Goal: Transaction & Acquisition: Purchase product/service

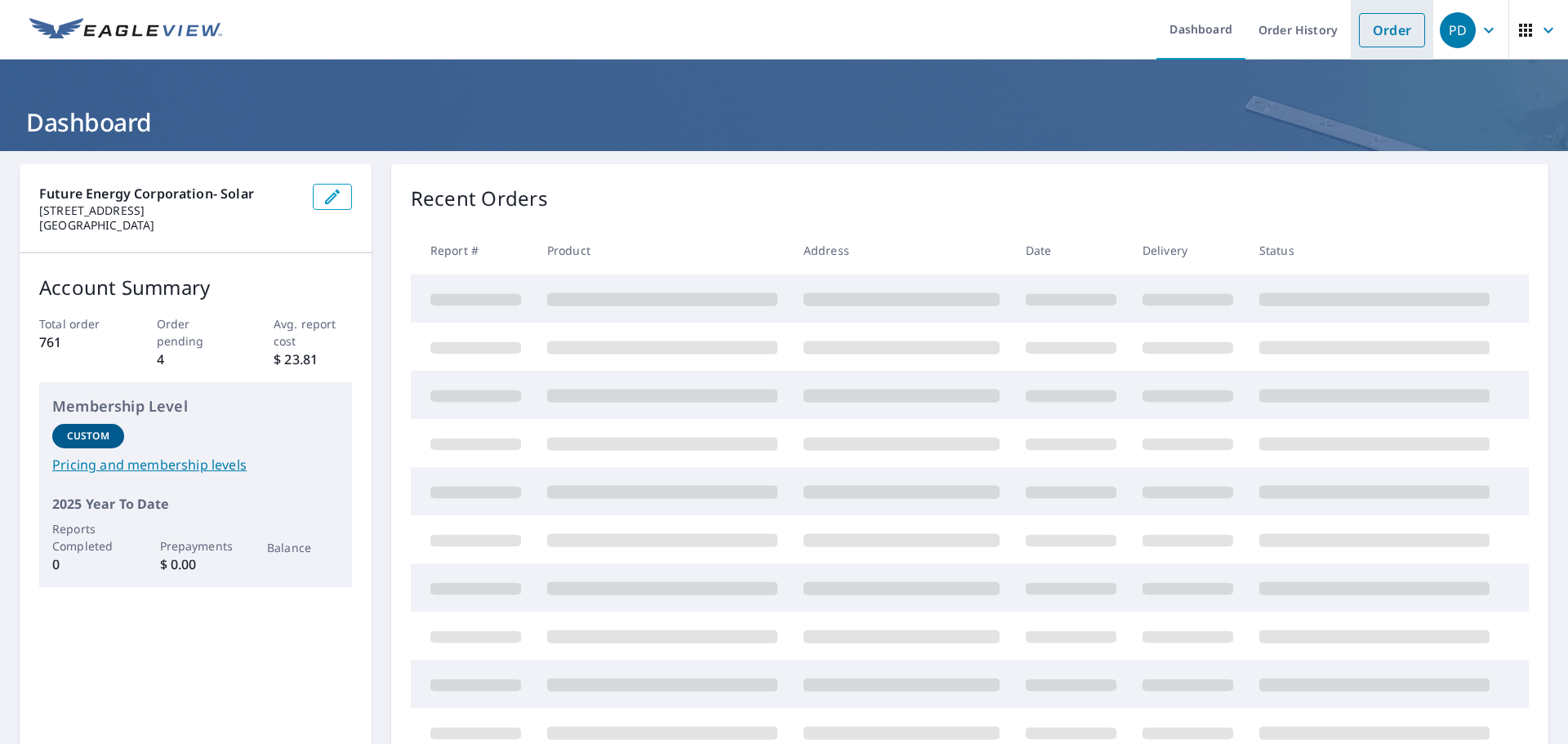
click at [1385, 9] on li "Order" at bounding box center [1392, 29] width 82 height 60
click at [1382, 18] on link "Order" at bounding box center [1392, 29] width 66 height 34
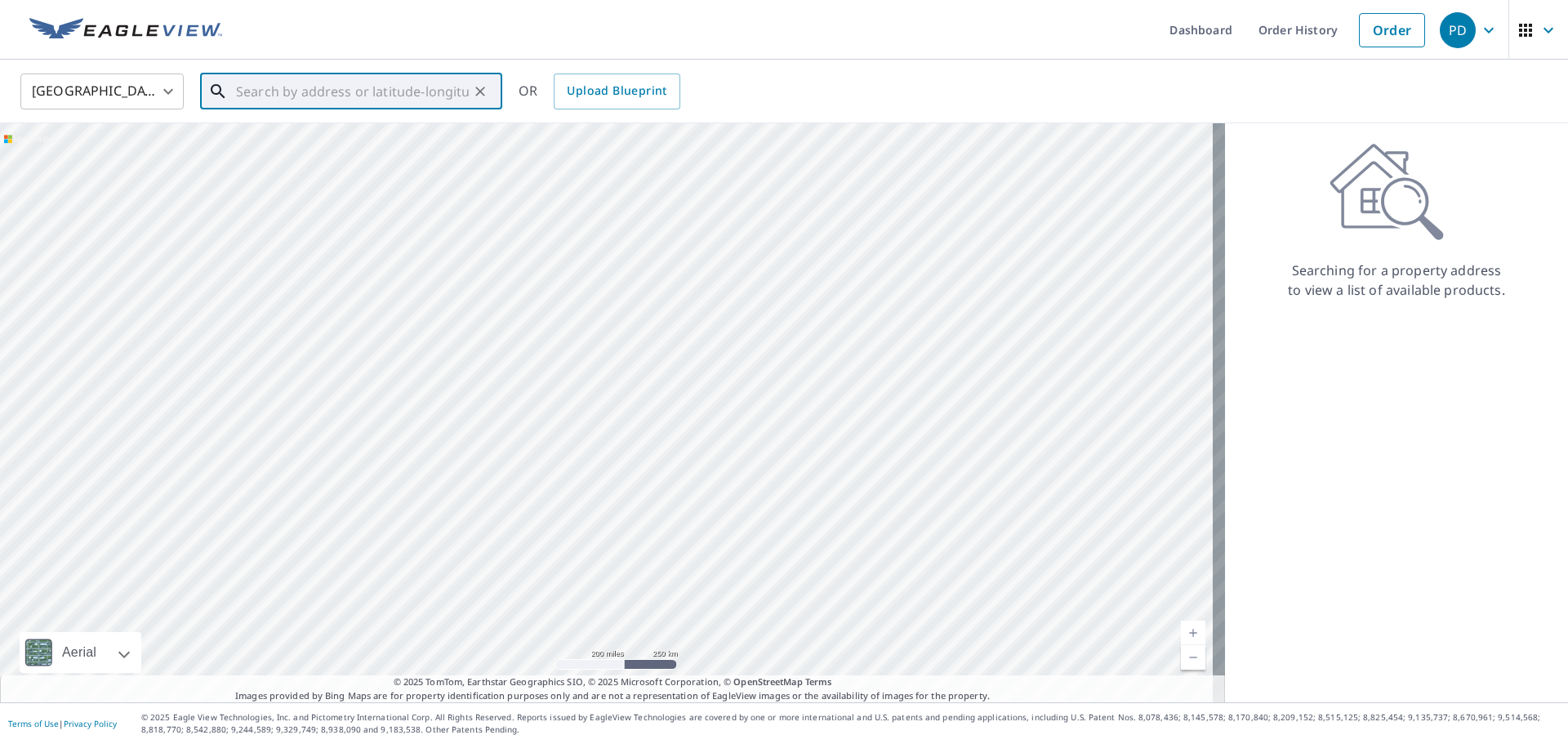
click at [414, 95] on input "text" at bounding box center [353, 91] width 233 height 46
click at [350, 132] on span "[STREET_ADDRESS]" at bounding box center [360, 139] width 257 height 20
type input "[STREET_ADDRESS]"
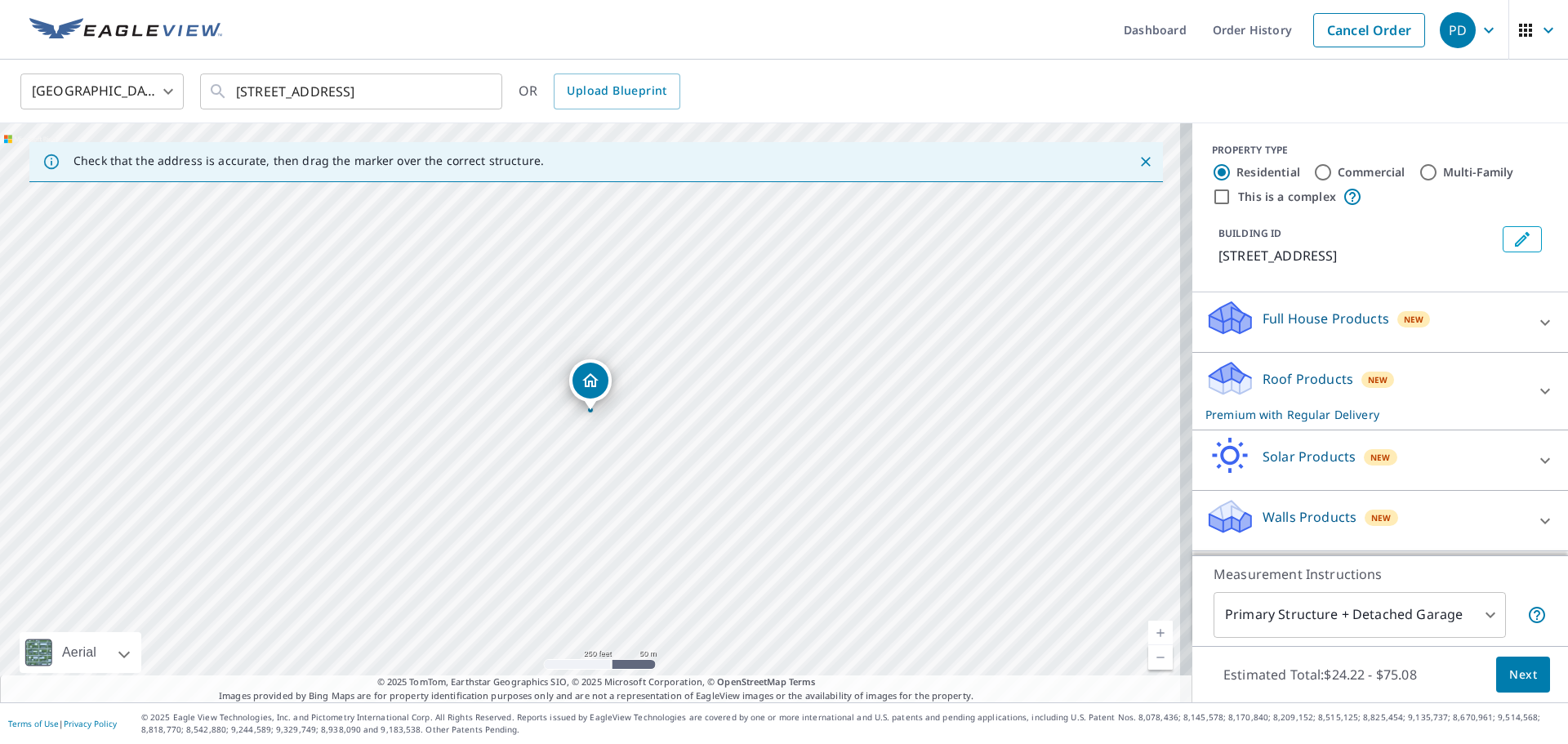
click at [1364, 466] on div "Solar Products New" at bounding box center [1366, 460] width 320 height 47
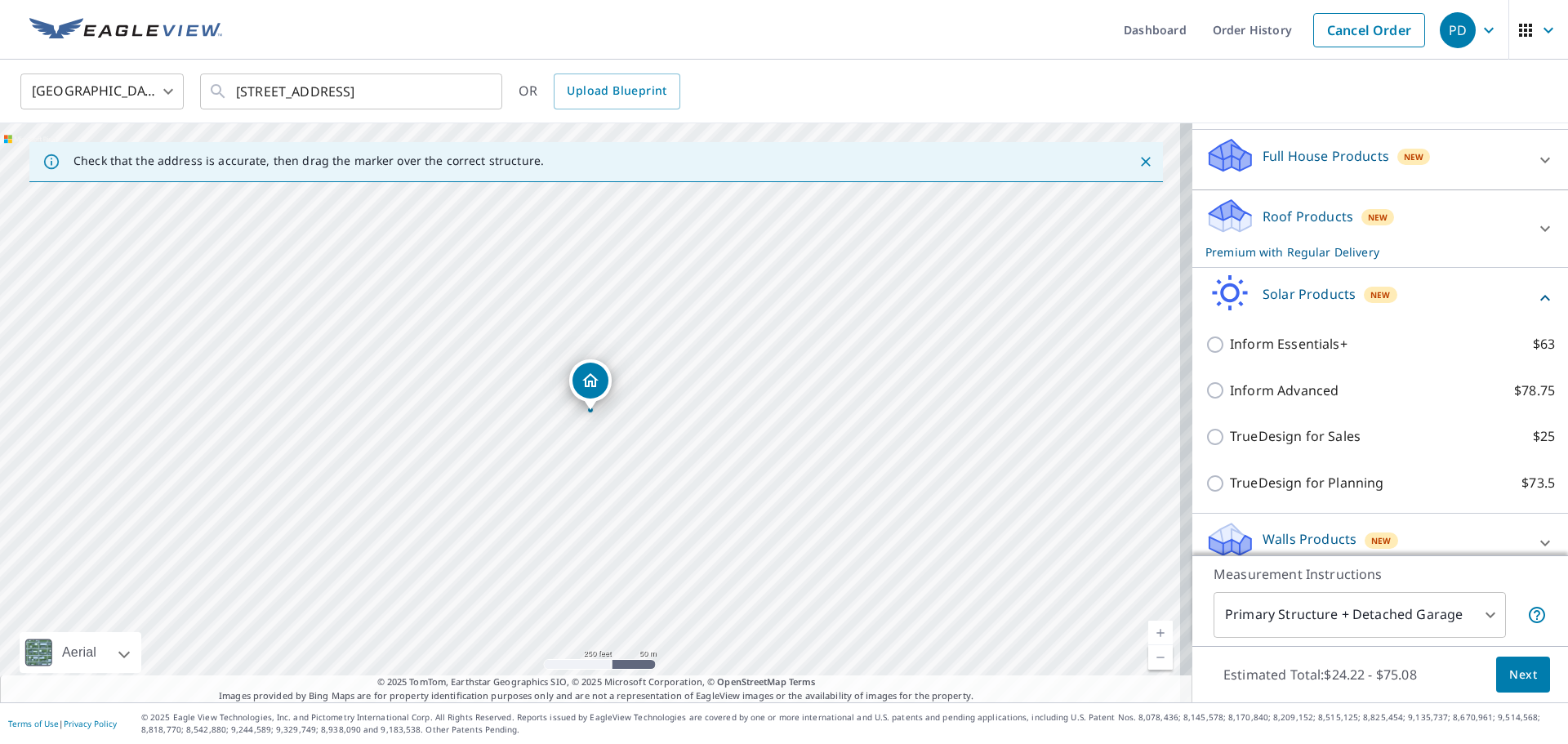
scroll to position [163, 0]
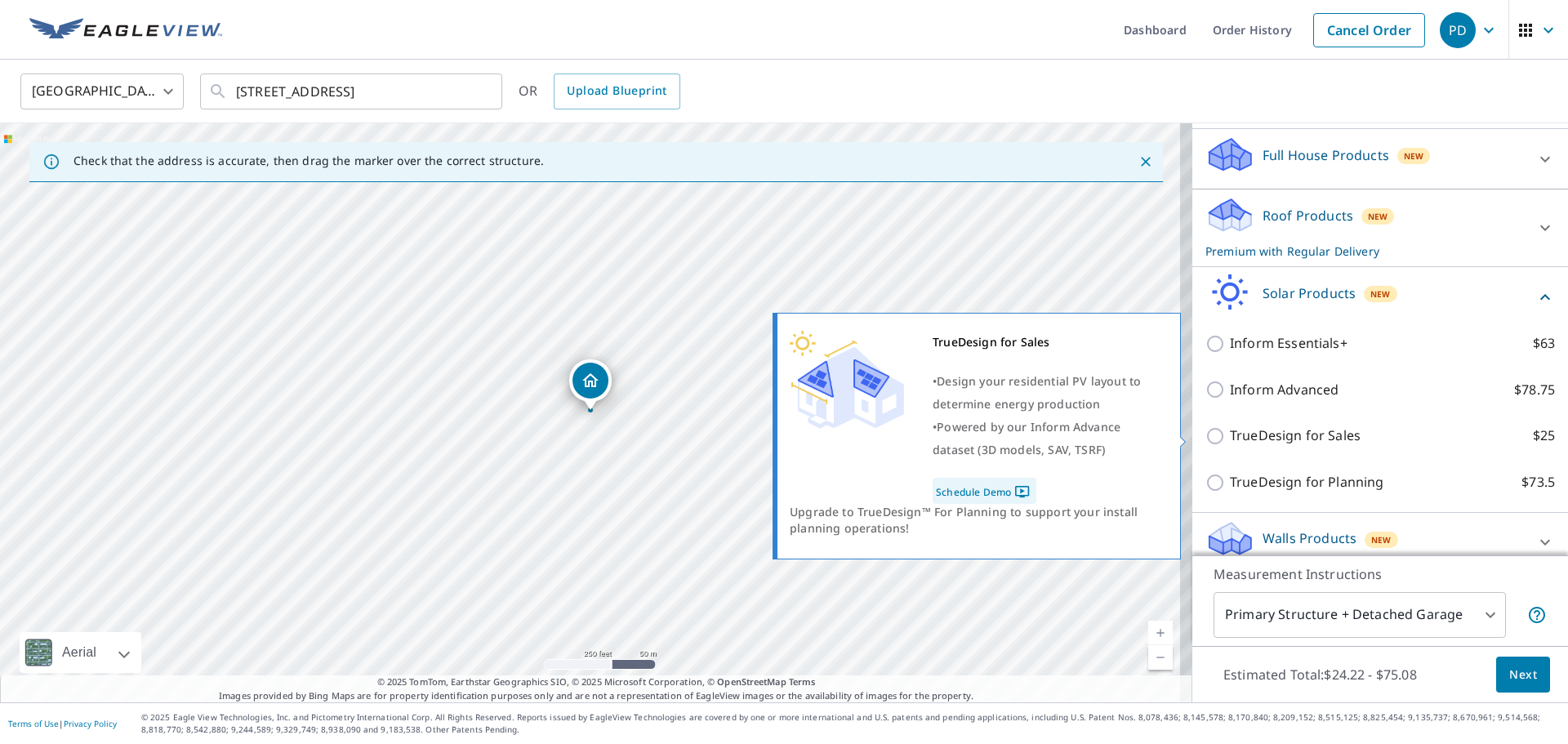
click at [1206, 438] on input "TrueDesign for Sales $25" at bounding box center [1217, 435] width 24 height 20
checkbox input "true"
checkbox input "false"
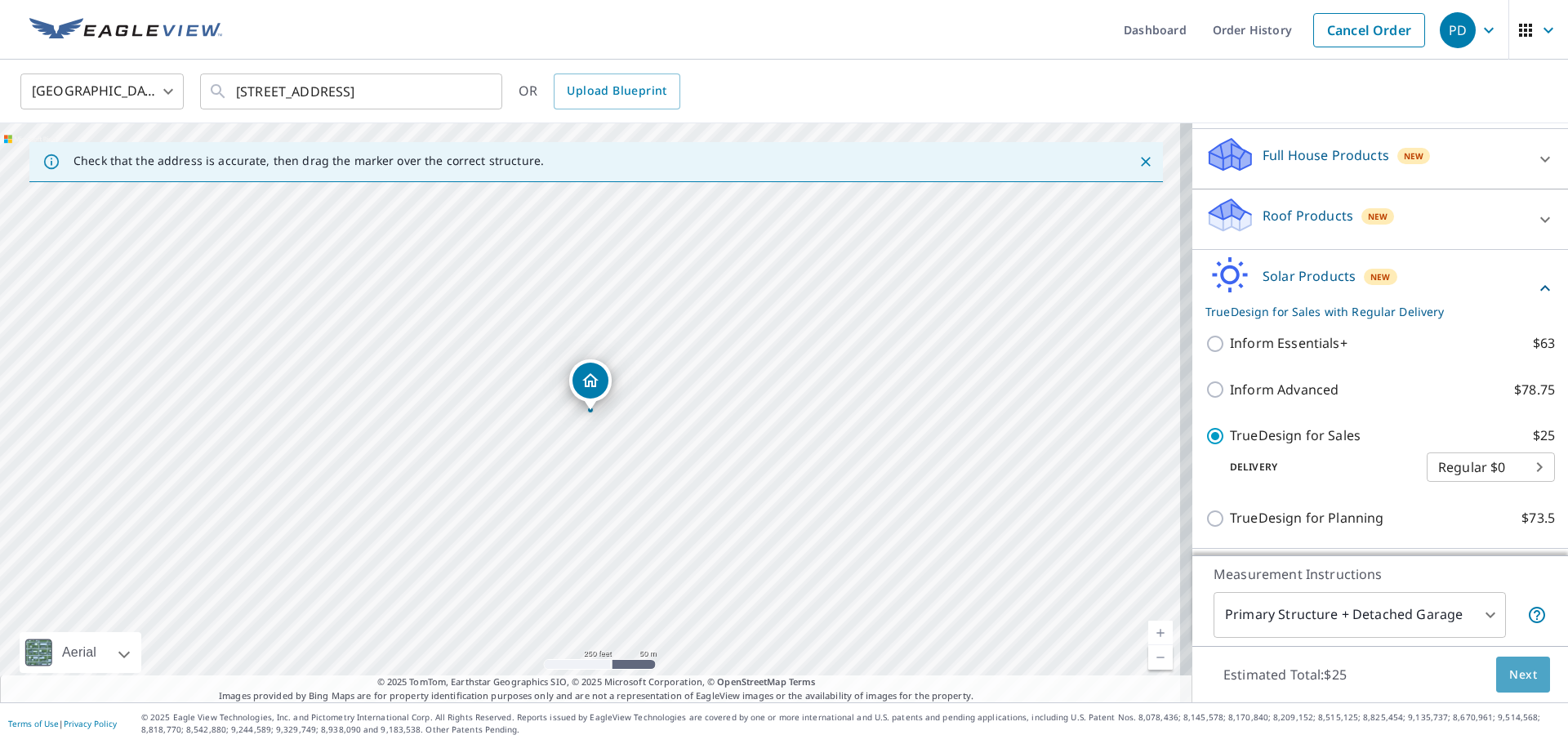
click at [1509, 672] on span "Next" at bounding box center [1523, 675] width 27 height 21
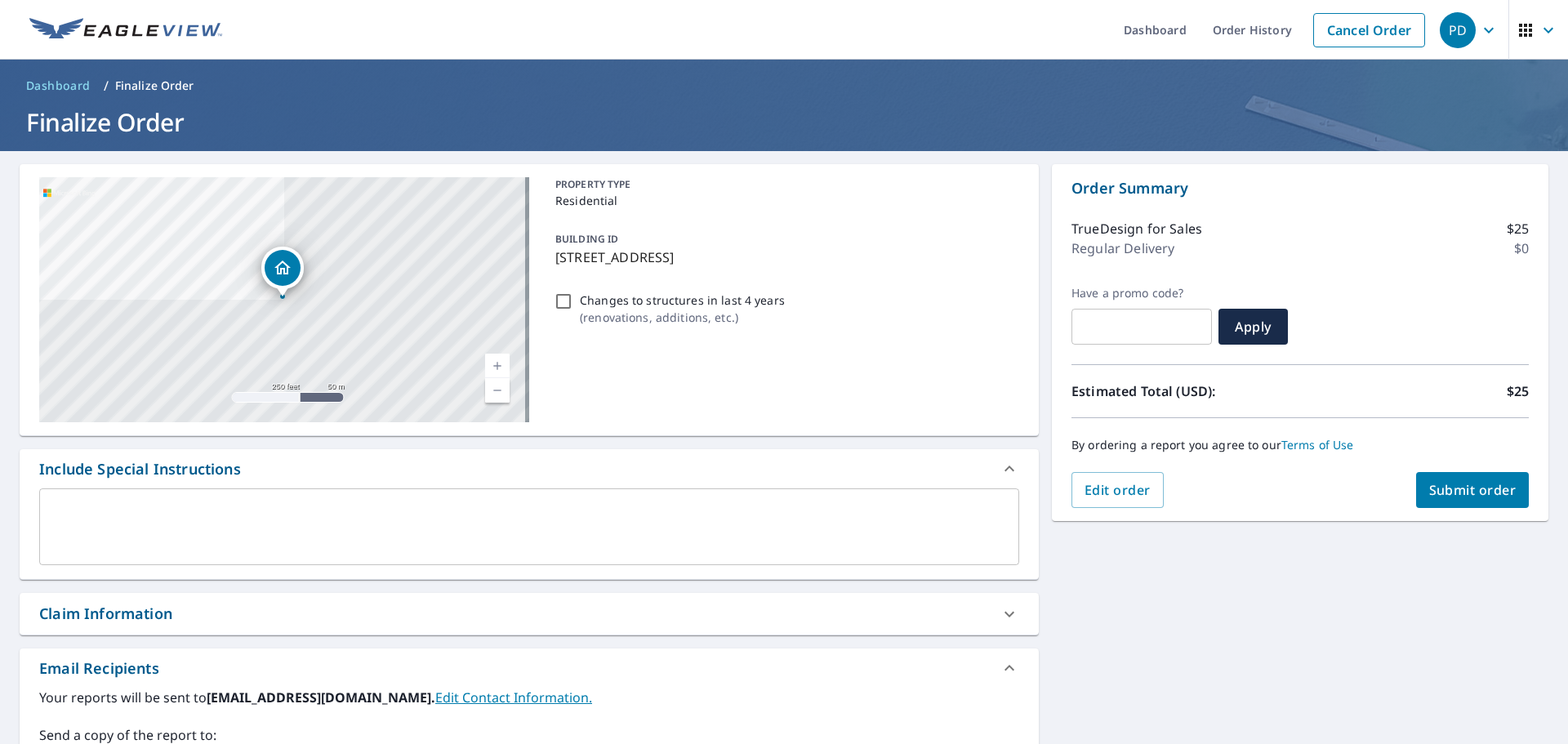
click at [560, 298] on input "Changes to structures in last 4 years ( renovations, additions, etc. )" at bounding box center [564, 301] width 20 height 20
checkbox input "true"
click at [1478, 493] on span "Submit order" at bounding box center [1472, 489] width 87 height 18
